Goal: Check status: Check status

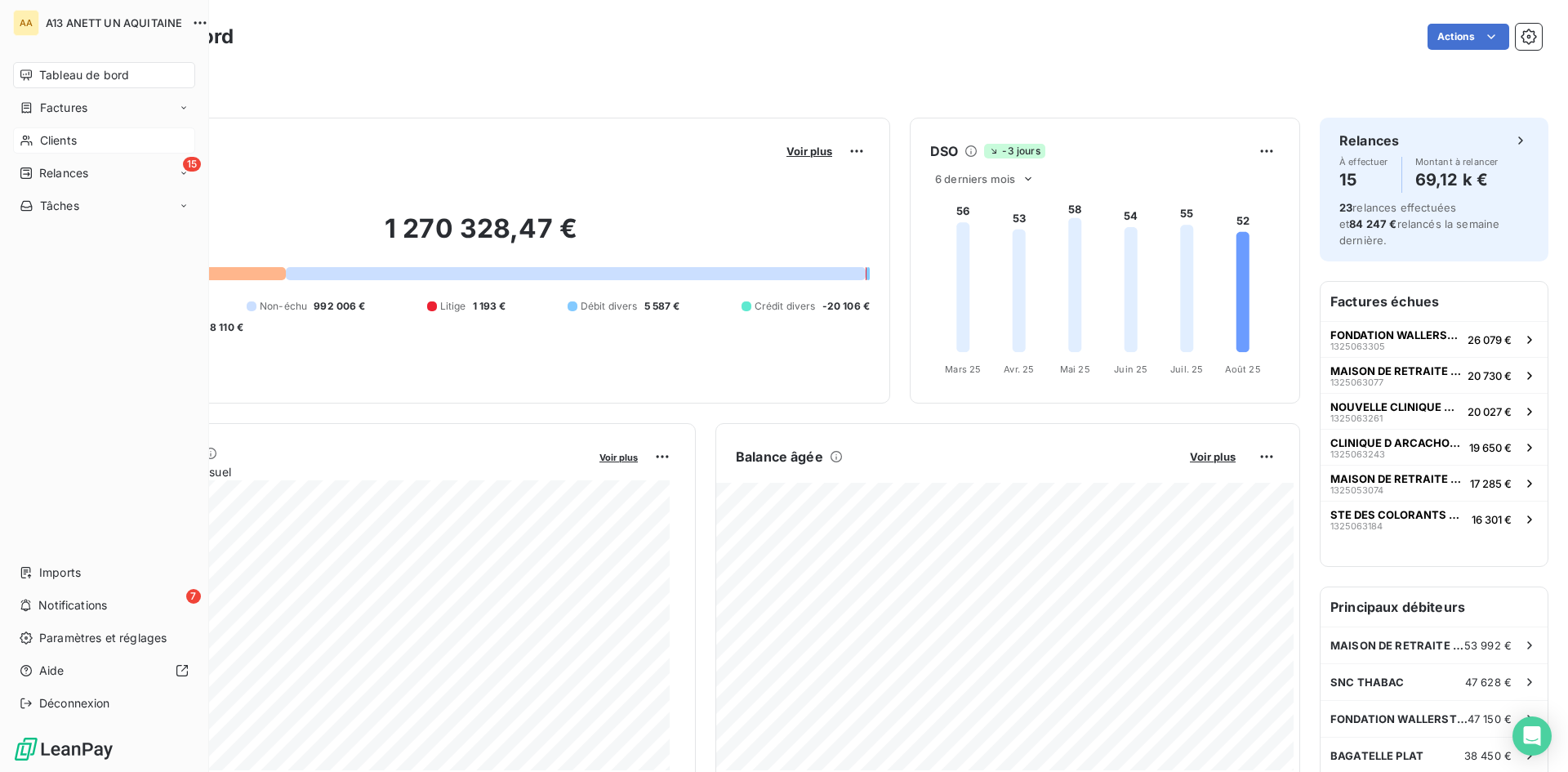
click at [50, 140] on span "Clients" at bounding box center [59, 140] width 37 height 16
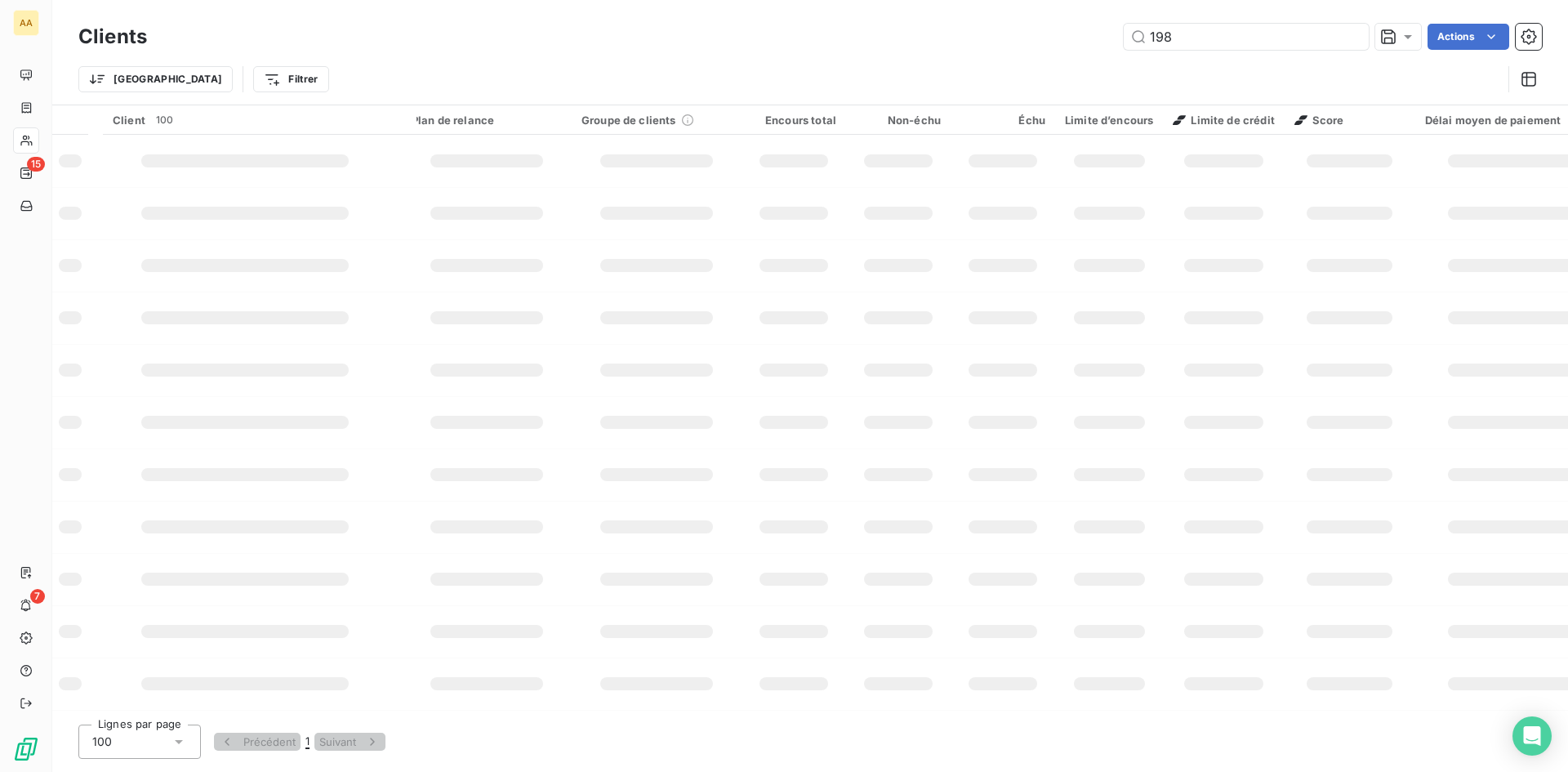
type input "1983"
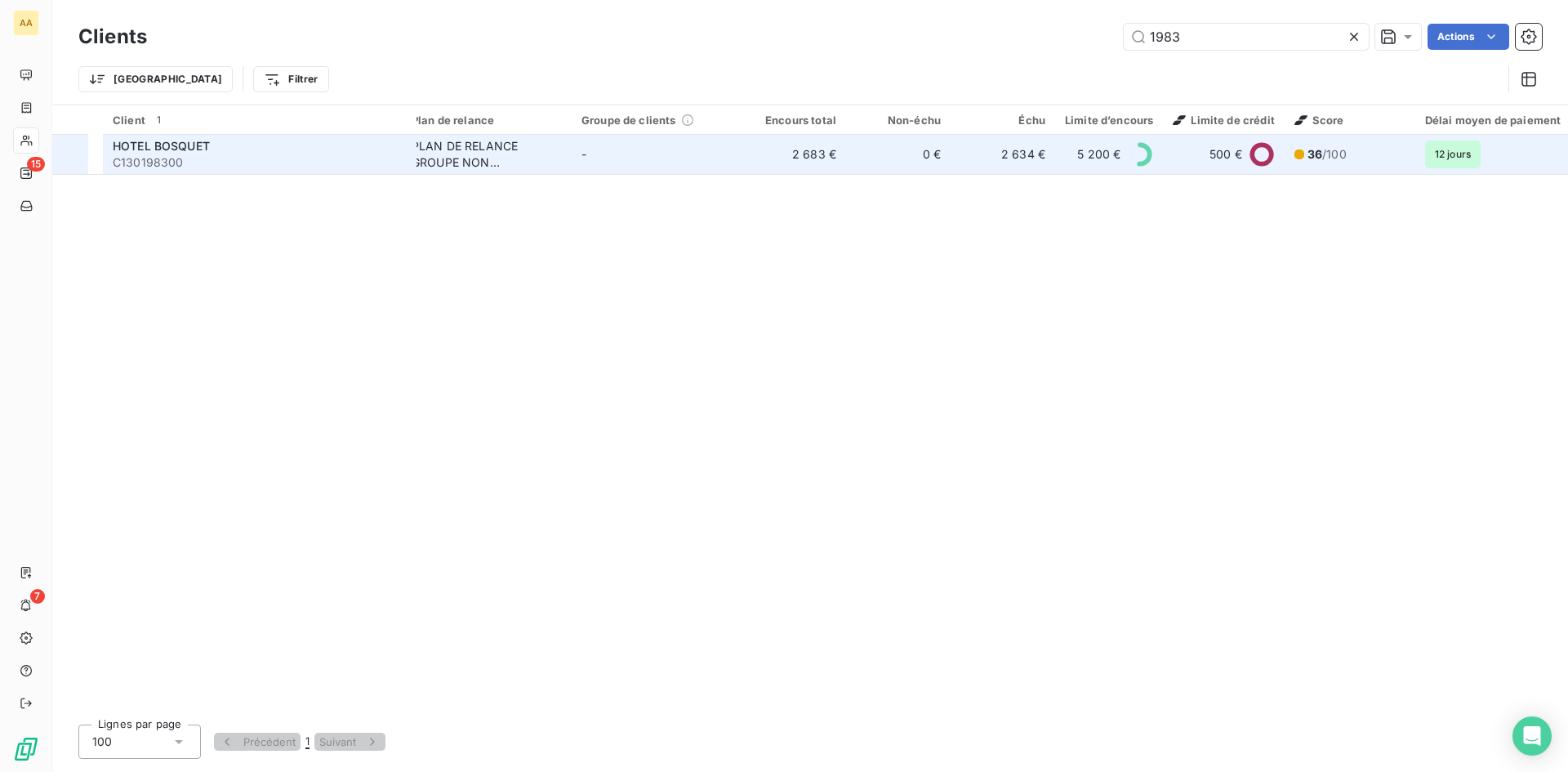
click at [503, 156] on div "PLAN DE RELANCE GROUPE NON AUTOMATIQUE" at bounding box center [486, 154] width 151 height 33
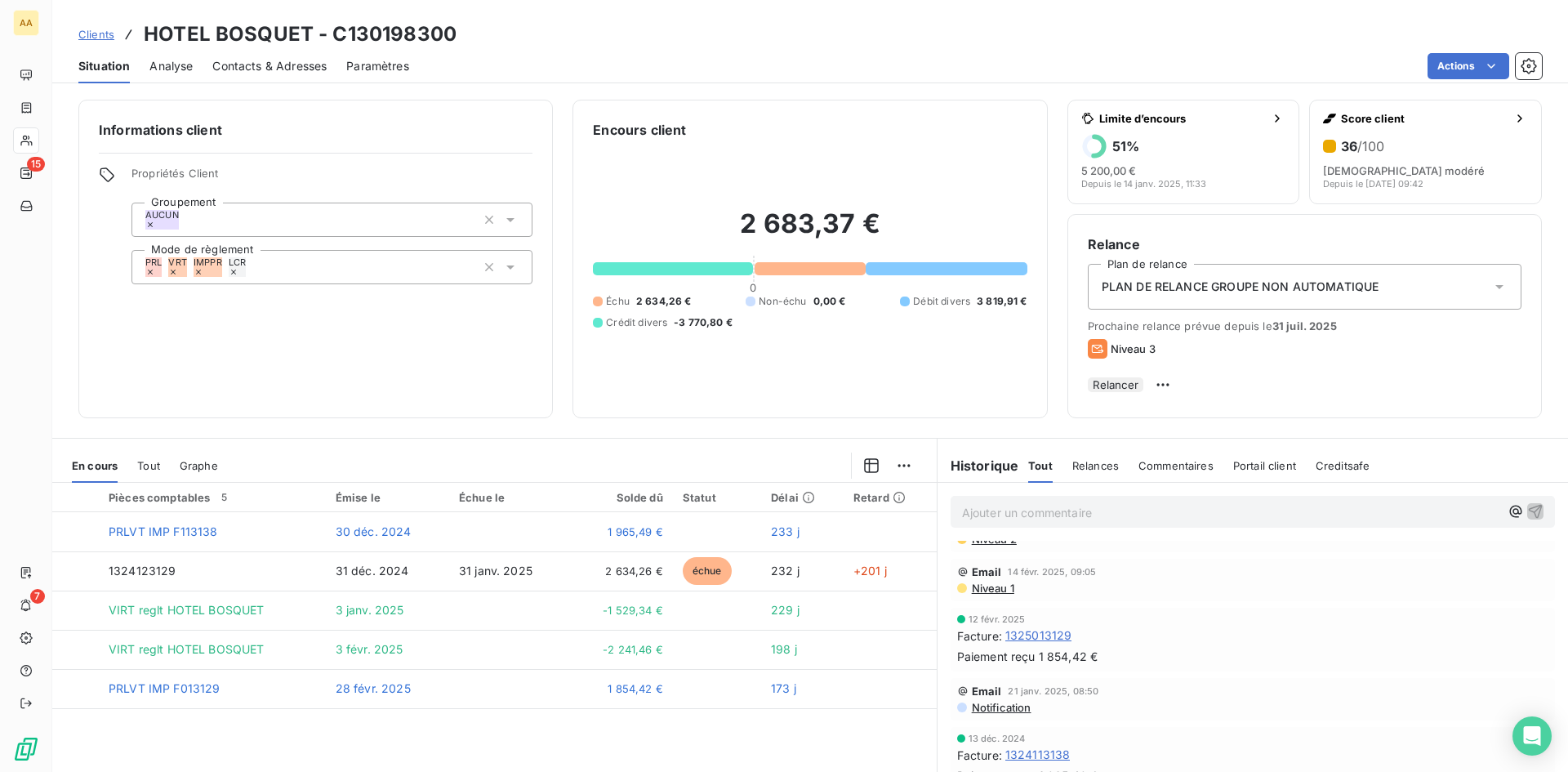
scroll to position [499, 0]
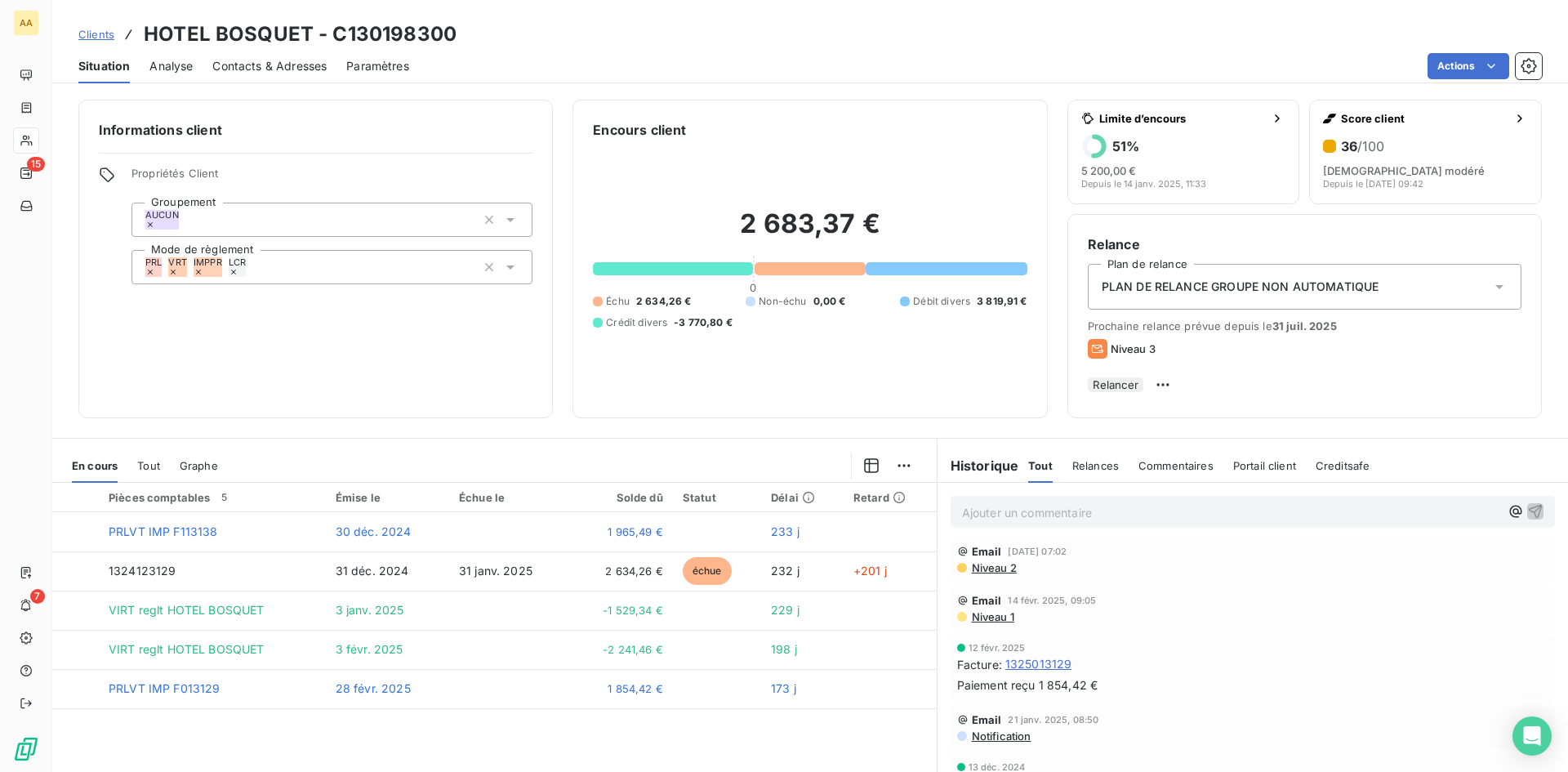
click at [986, 620] on span "Niveau 1" at bounding box center [992, 617] width 44 height 13
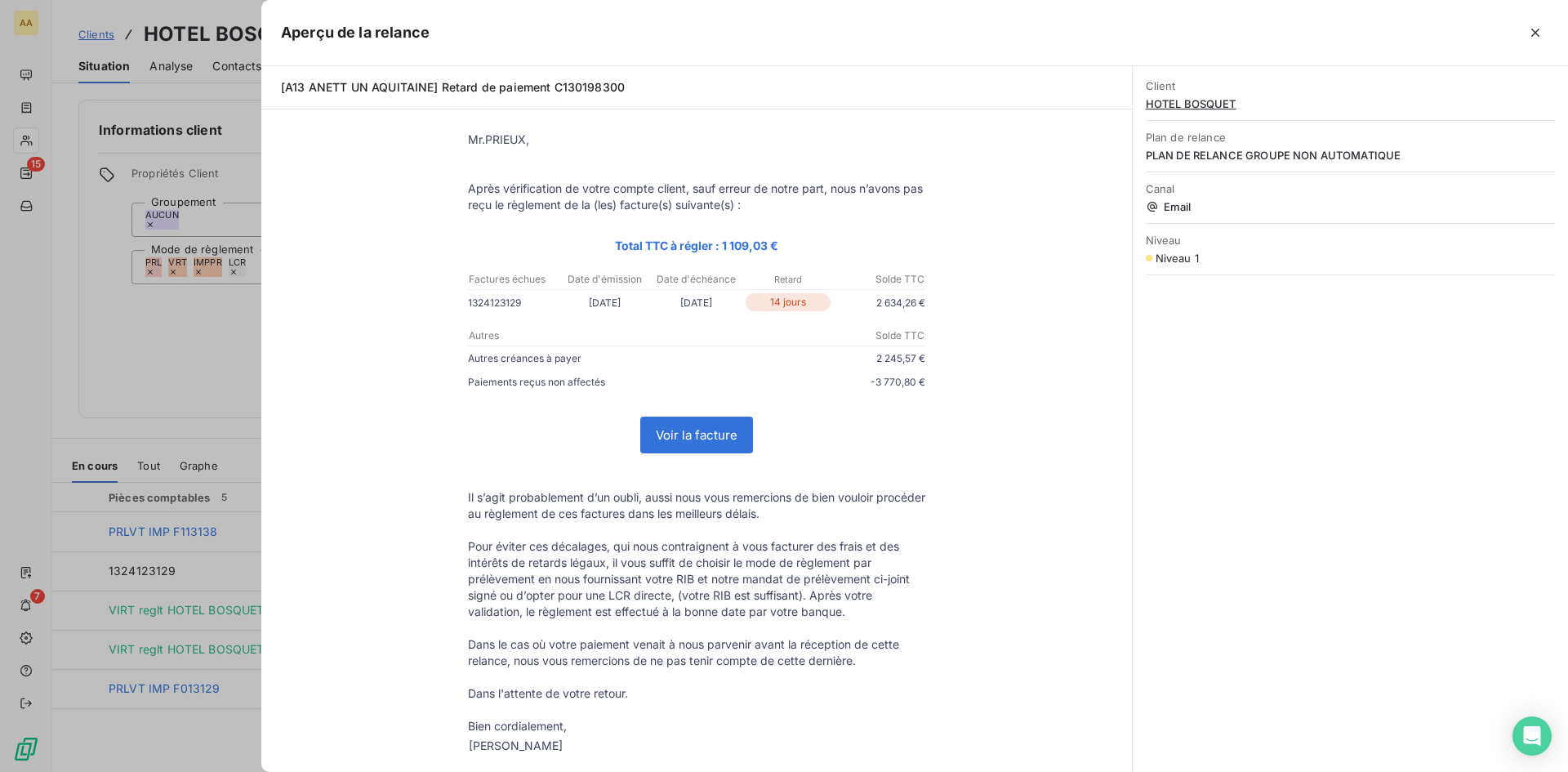
scroll to position [0, 0]
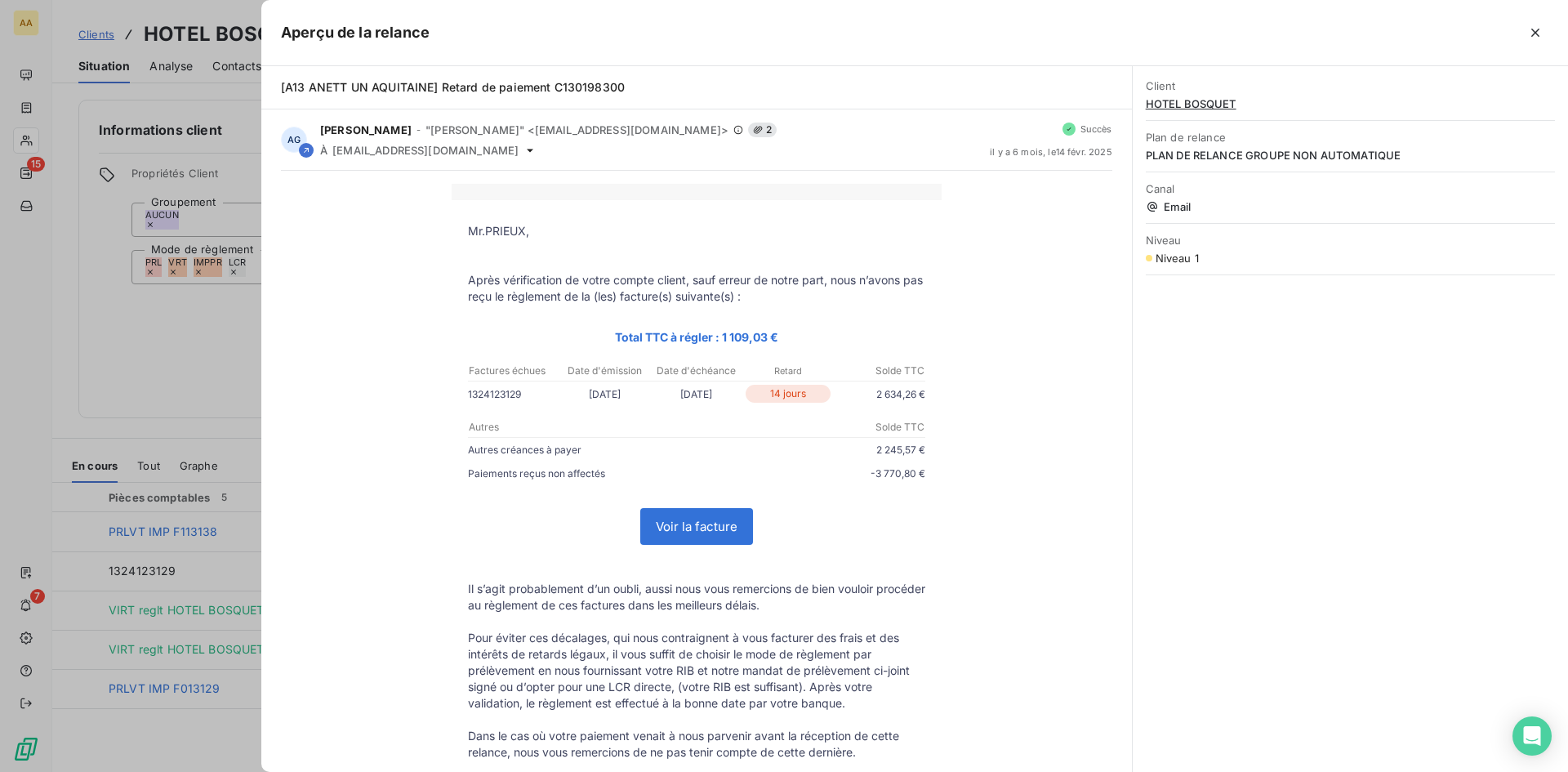
click at [1534, 40] on icon "button" at bounding box center [1534, 32] width 16 height 16
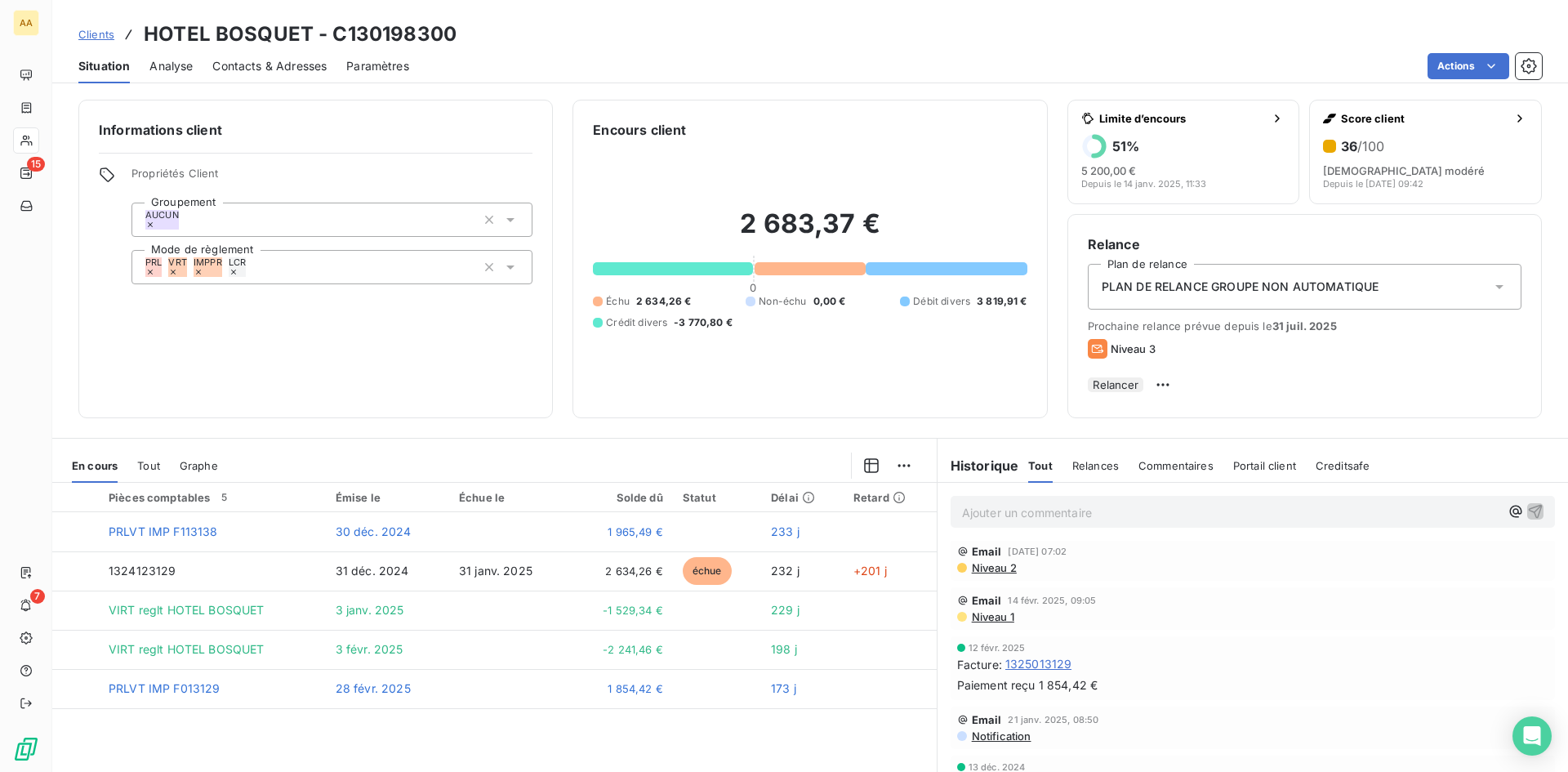
click at [981, 574] on span "Niveau 2" at bounding box center [993, 568] width 46 height 13
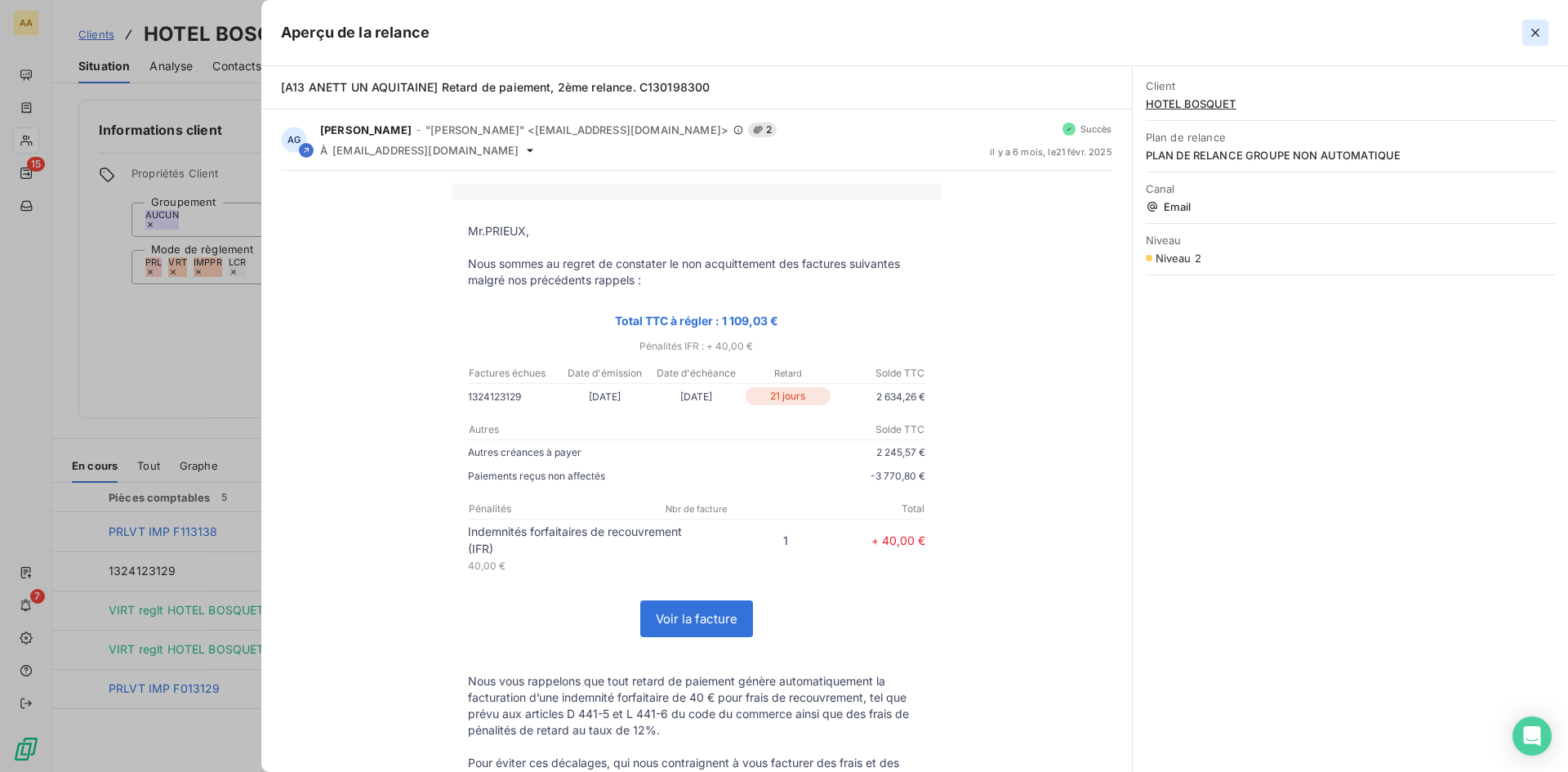
click at [1528, 36] on icon "button" at bounding box center [1534, 32] width 16 height 16
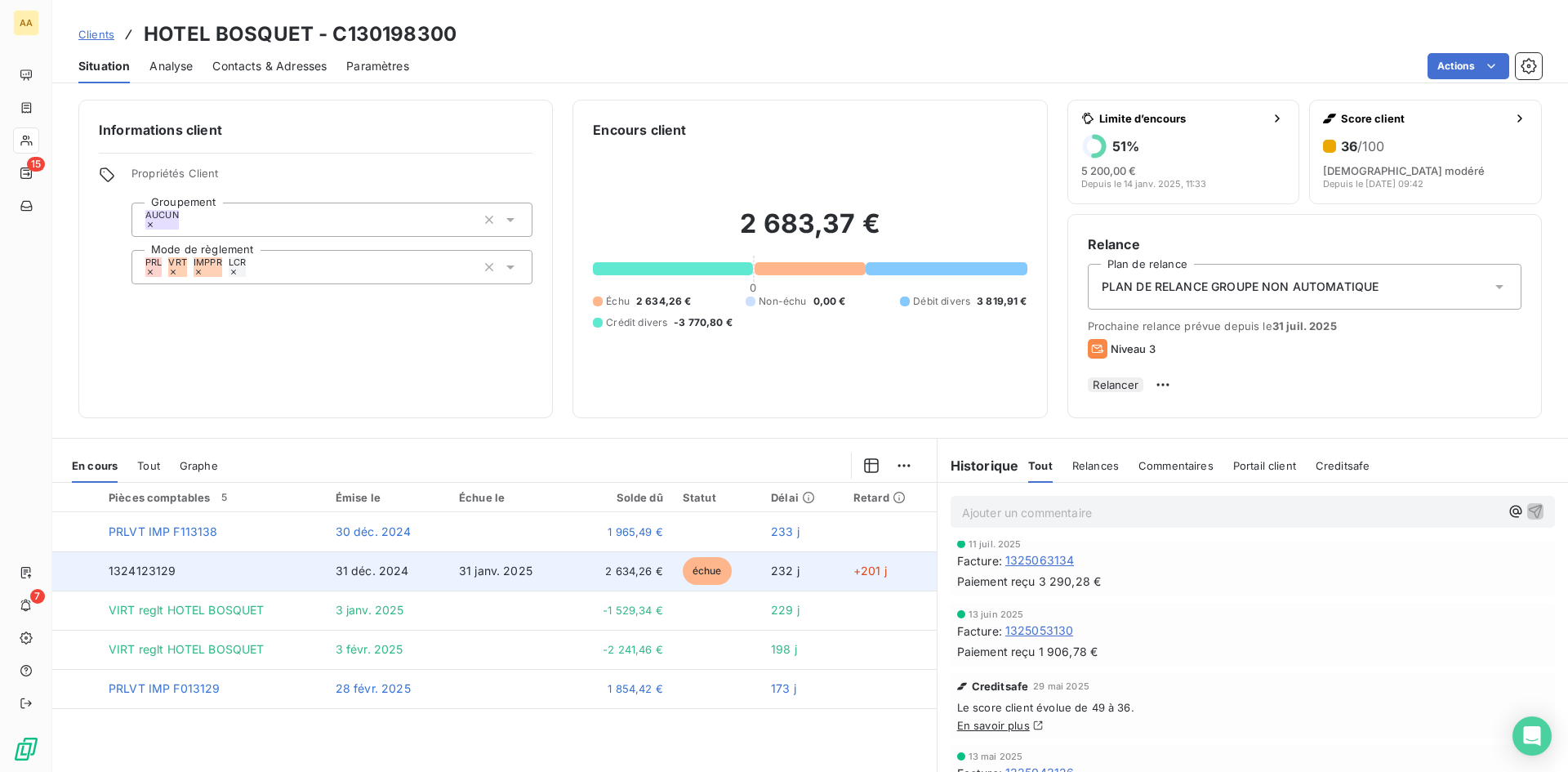
scroll to position [82, 0]
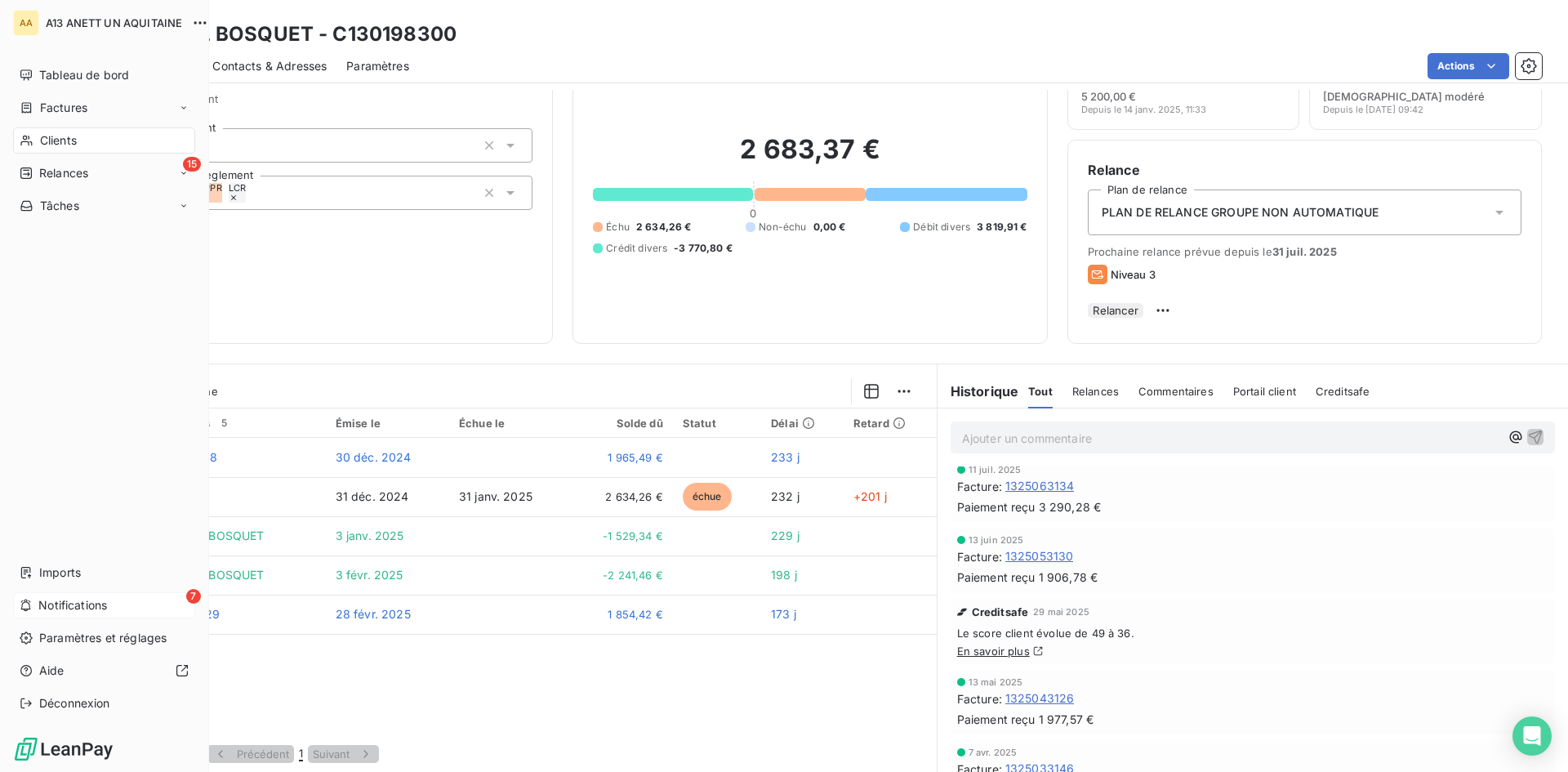
click at [50, 608] on span "Notifications" at bounding box center [72, 604] width 68 height 16
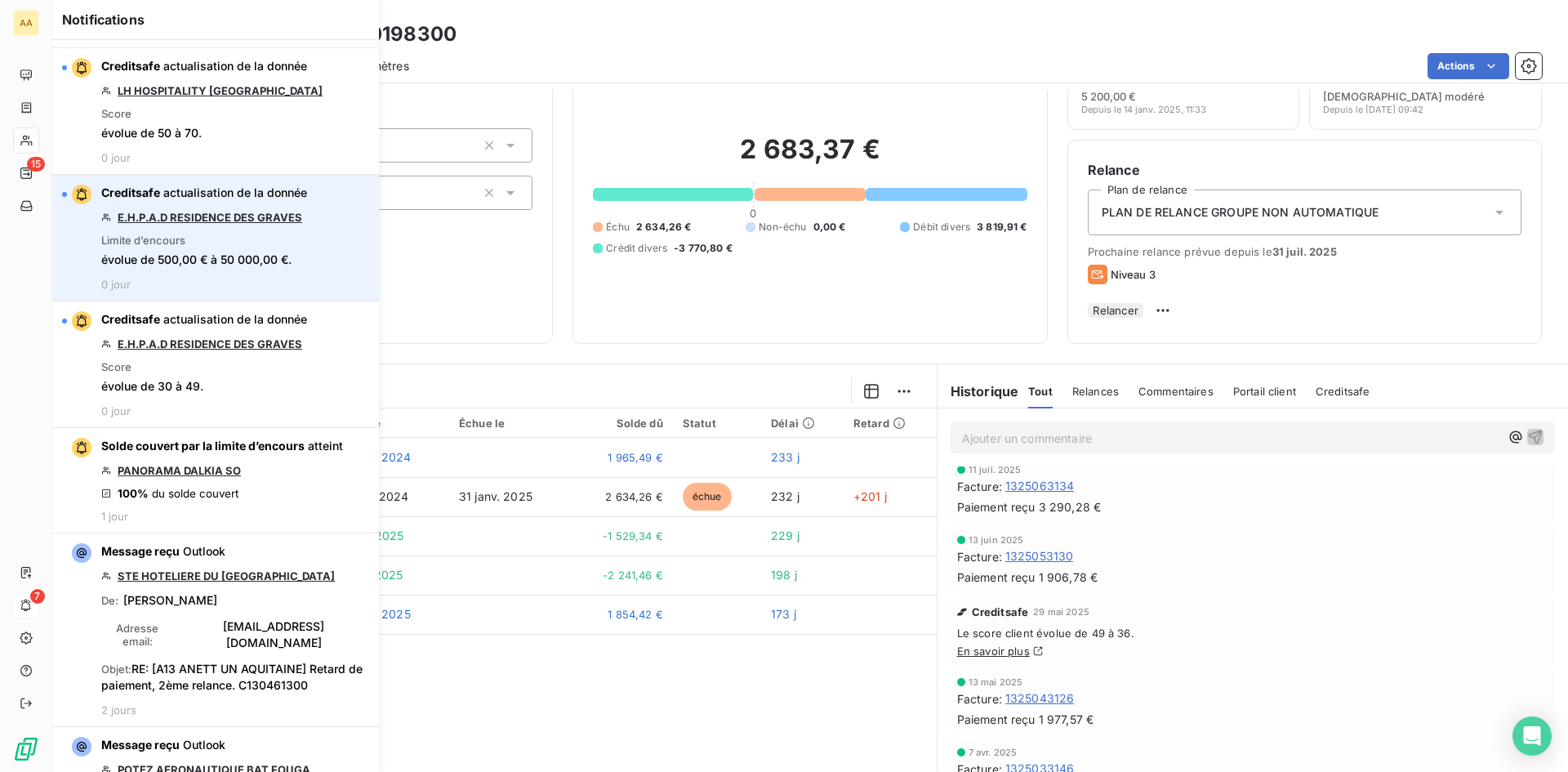
scroll to position [572, 0]
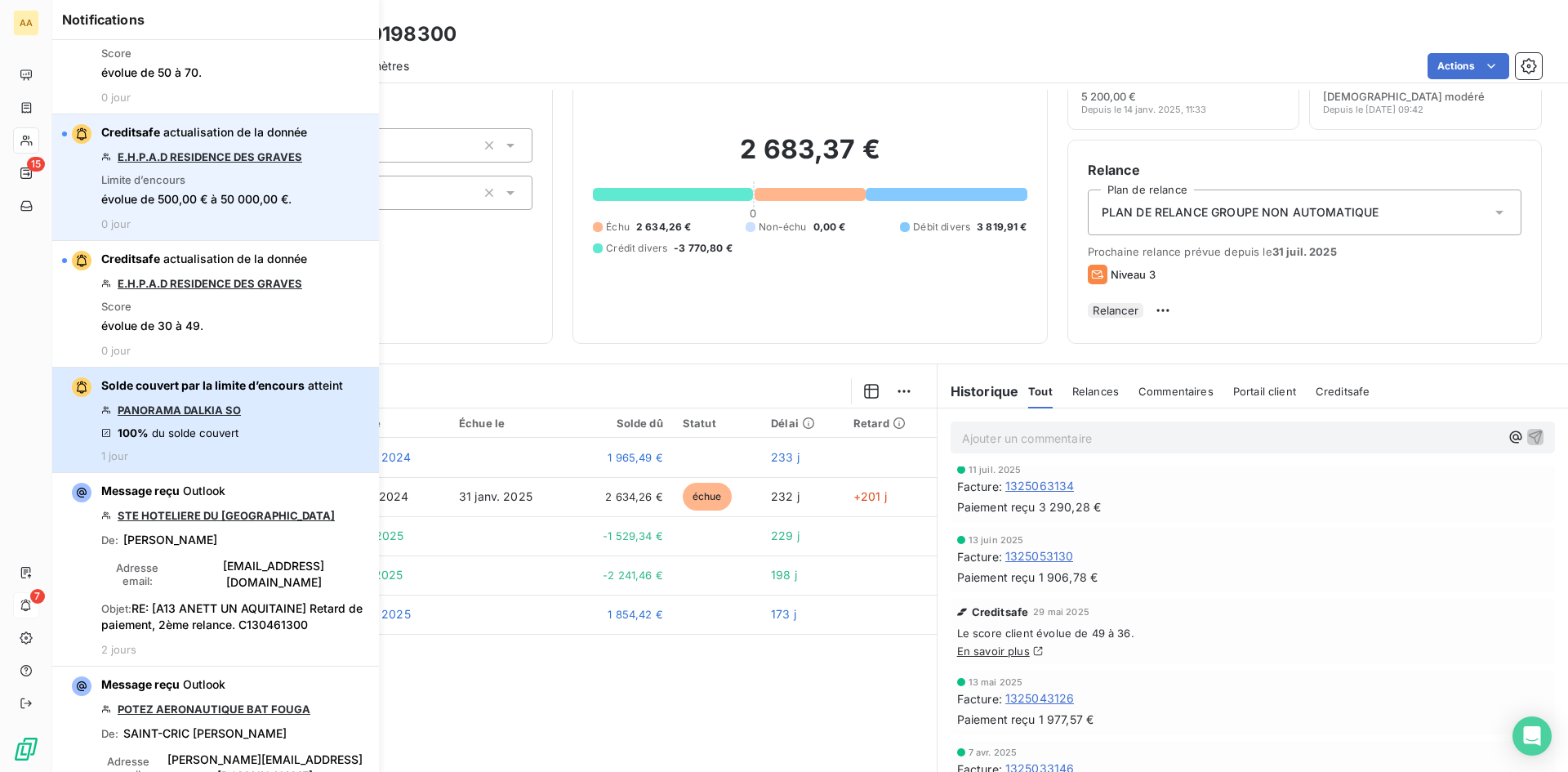
click at [220, 391] on span "Solde couvert par la limite d’encours" at bounding box center [203, 385] width 204 height 13
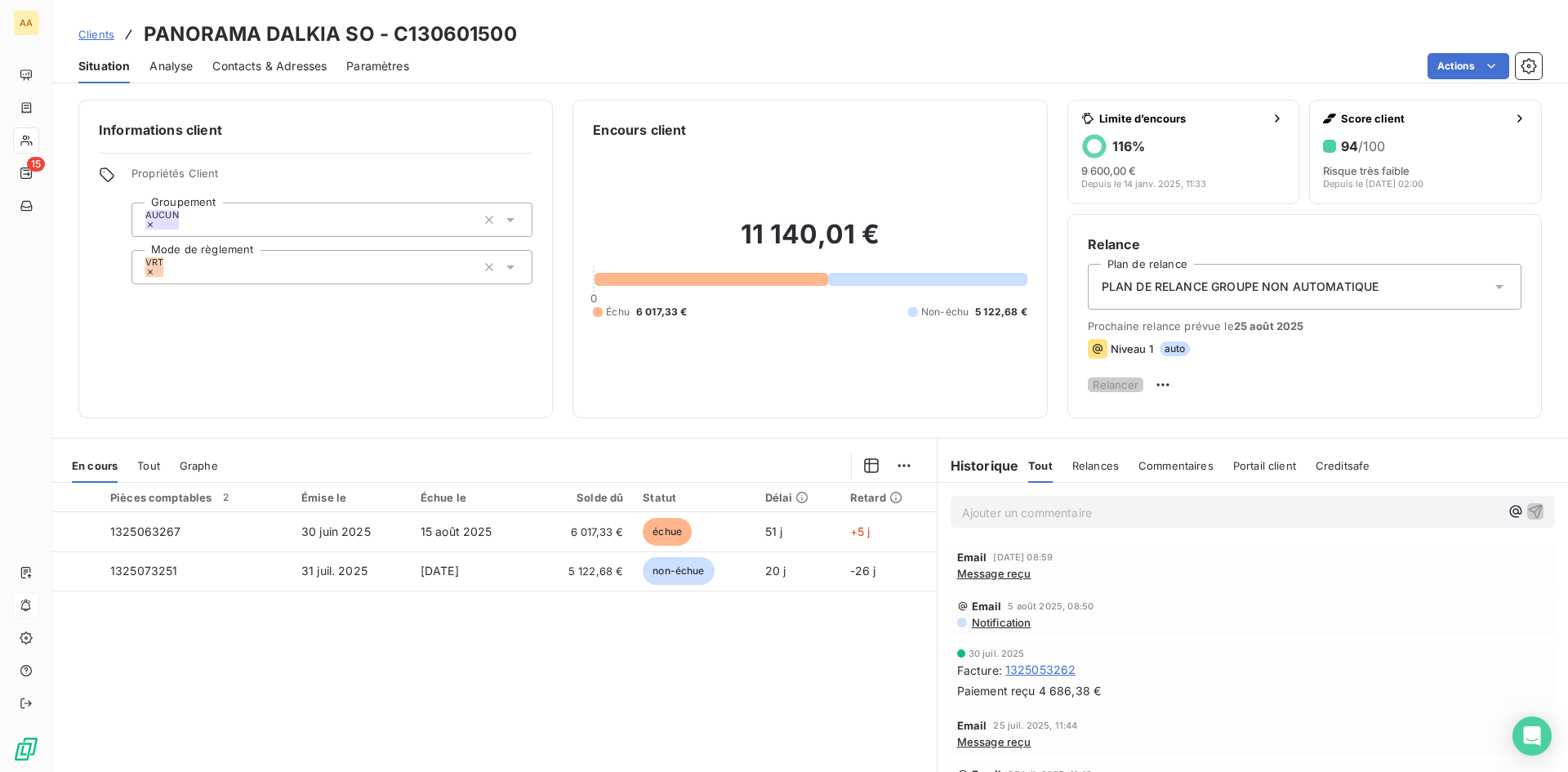
click at [979, 580] on span "Message reçu" at bounding box center [994, 573] width 74 height 13
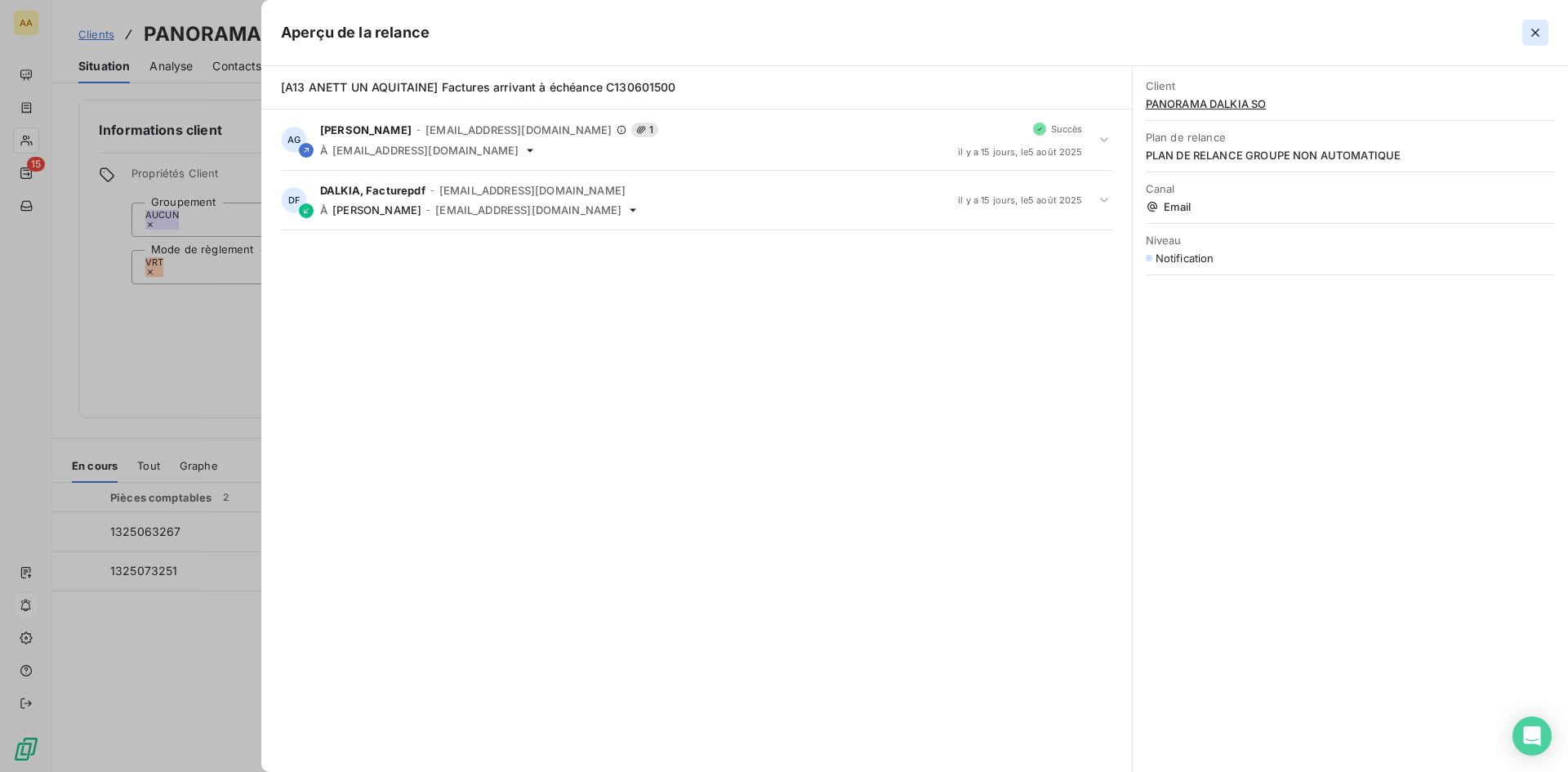
click at [1532, 29] on icon "button" at bounding box center [1535, 33] width 8 height 8
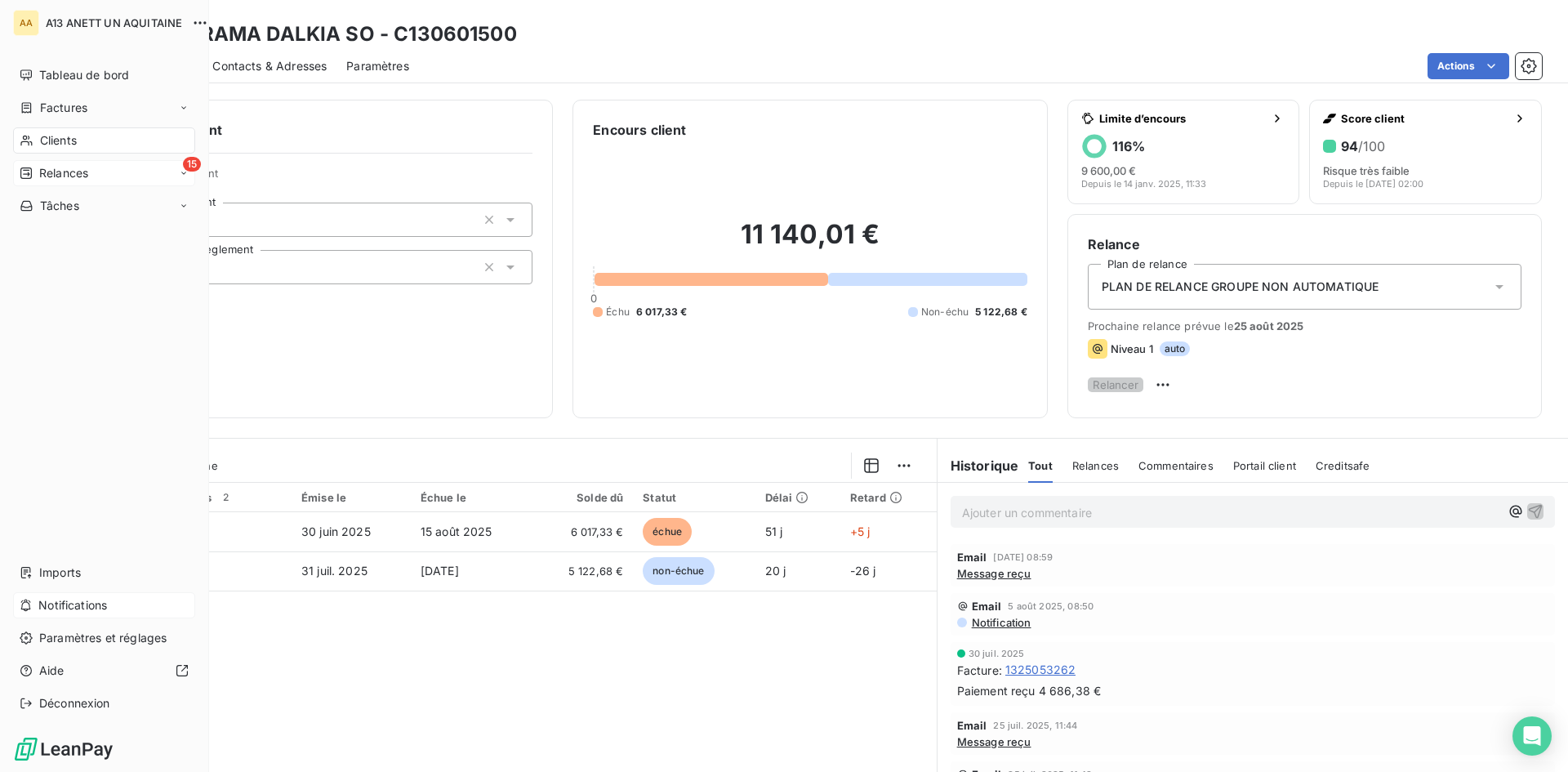
click at [40, 170] on span "Relances" at bounding box center [64, 173] width 49 height 16
